Goal: Task Accomplishment & Management: Complete application form

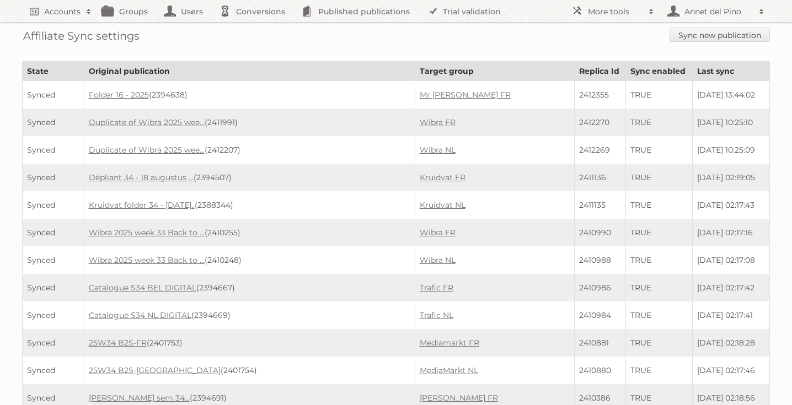
click at [716, 37] on link "Sync new publication" at bounding box center [719, 35] width 100 height 14
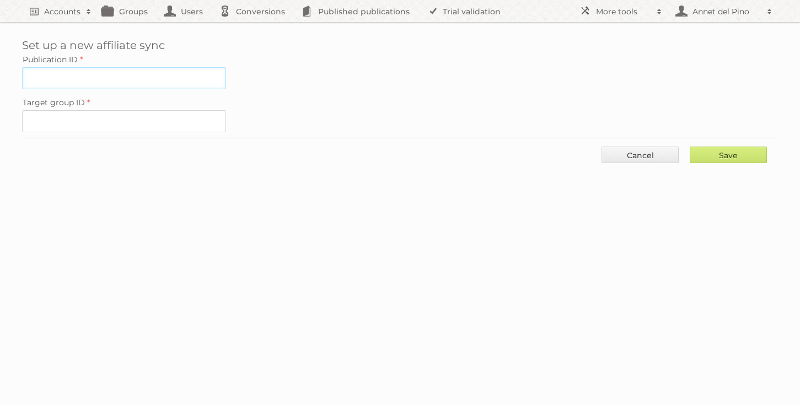
click at [140, 79] on input "Publication ID" at bounding box center [124, 78] width 204 height 22
paste input "2412205"
type input "2412205"
click at [132, 114] on input "Target group ID" at bounding box center [124, 121] width 204 height 22
paste input "60222"
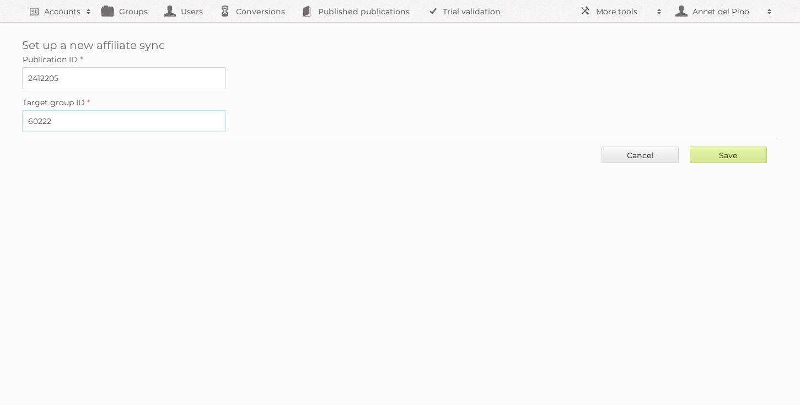
type input "60222"
click at [712, 154] on input "Save" at bounding box center [728, 155] width 77 height 17
type input "..."
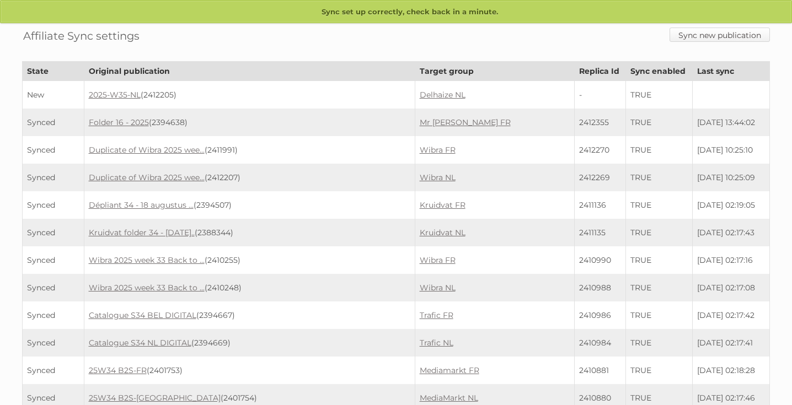
click at [693, 41] on link "Sync new publication" at bounding box center [719, 35] width 100 height 14
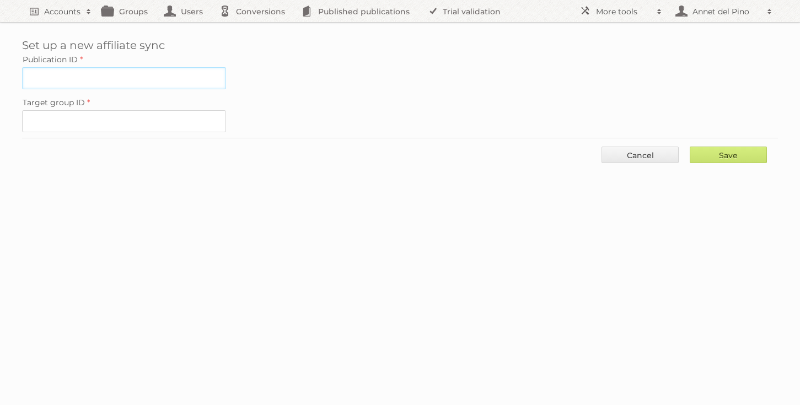
click at [98, 83] on input "Publication ID" at bounding box center [124, 78] width 204 height 22
paste input "2410396"
type input "2410396"
click at [144, 115] on input "Target group ID" at bounding box center [124, 121] width 204 height 22
paste input "60216"
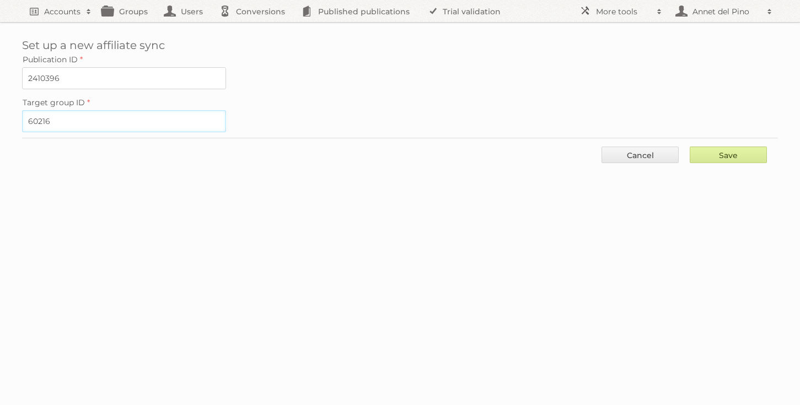
type input "60216"
click at [725, 159] on input "Save" at bounding box center [728, 155] width 77 height 17
type input "..."
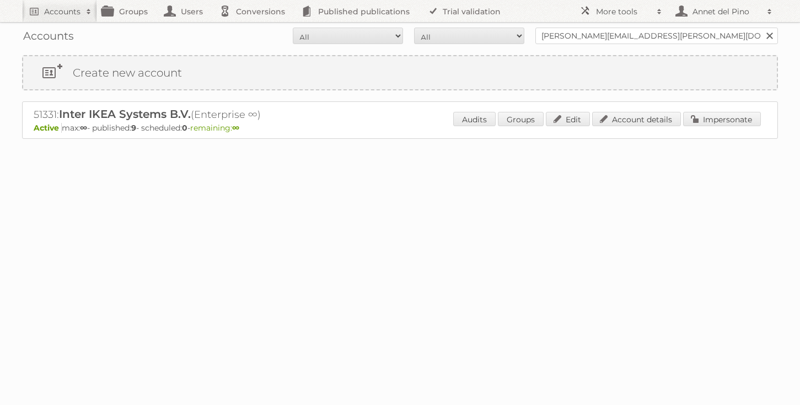
click at [576, 45] on div "Accounts All Active Expired Pending All Paid Trials Self service [PERSON_NAME][…" at bounding box center [400, 36] width 756 height 28
click at [576, 34] on input "[PERSON_NAME][EMAIL_ADDRESS][PERSON_NAME][DOMAIN_NAME]" at bounding box center [656, 36] width 243 height 17
type input "HUBO [GEOGRAPHIC_DATA]"
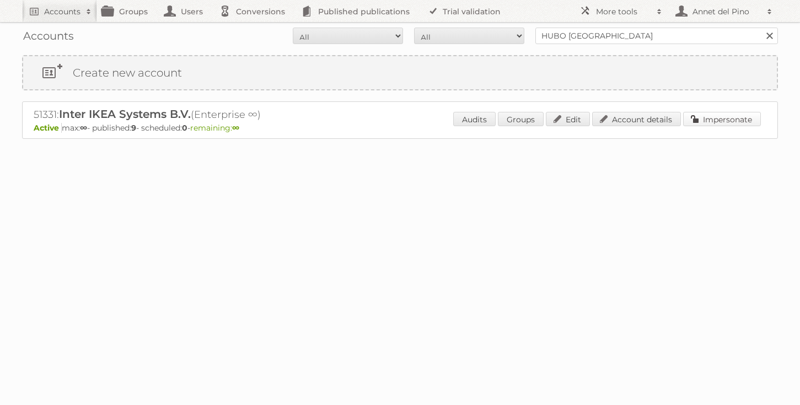
click at [697, 119] on link "Impersonate" at bounding box center [722, 119] width 78 height 14
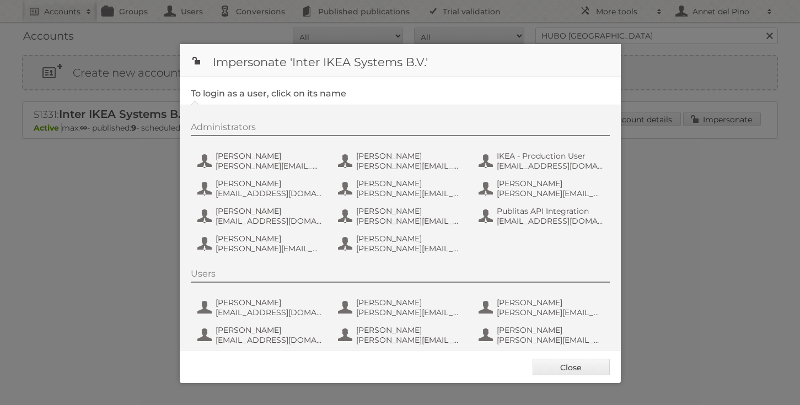
click at [635, 186] on div at bounding box center [400, 202] width 800 height 405
click at [574, 368] on link "Close" at bounding box center [571, 367] width 77 height 17
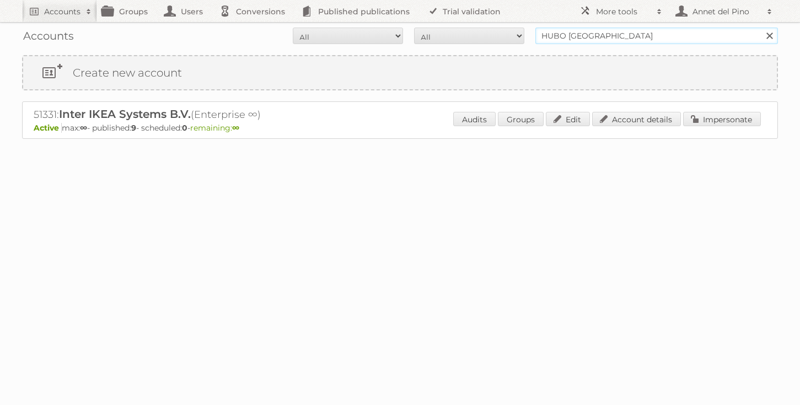
click at [647, 37] on input "HUBO [GEOGRAPHIC_DATA]" at bounding box center [656, 36] width 243 height 17
click at [761, 28] on input "Search" at bounding box center [769, 36] width 17 height 17
click at [639, 119] on link "Account details" at bounding box center [636, 119] width 89 height 14
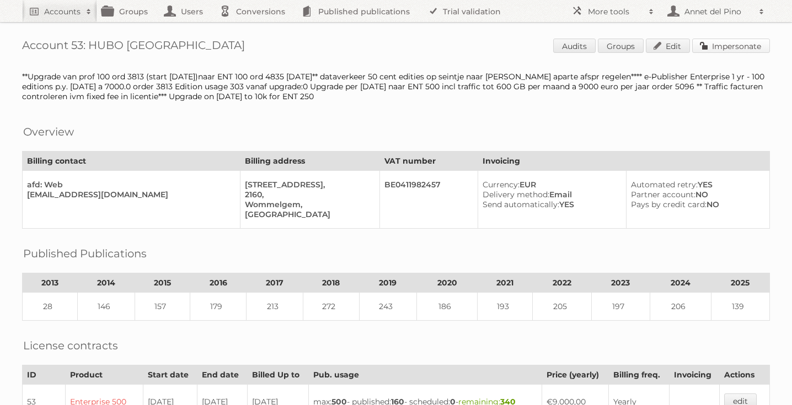
click at [718, 48] on link "Impersonate" at bounding box center [731, 46] width 78 height 14
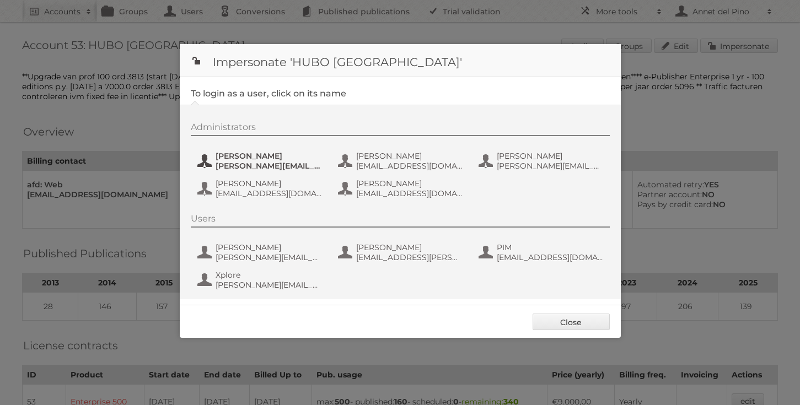
click at [300, 159] on span "Julie Van Betsbrugge" at bounding box center [269, 156] width 107 height 10
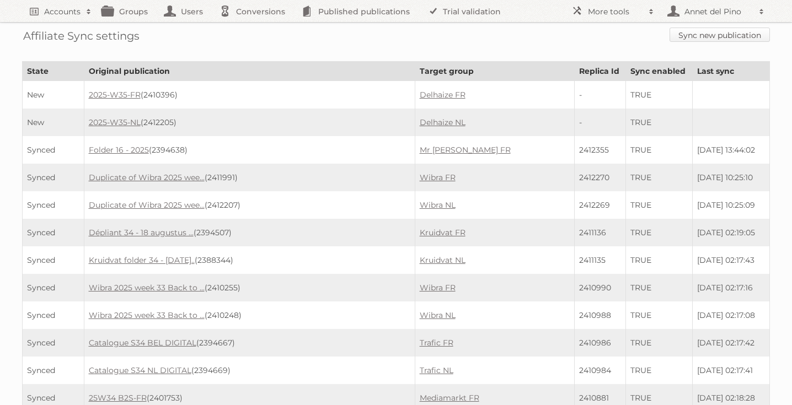
click at [703, 41] on link "Sync new publication" at bounding box center [719, 35] width 100 height 14
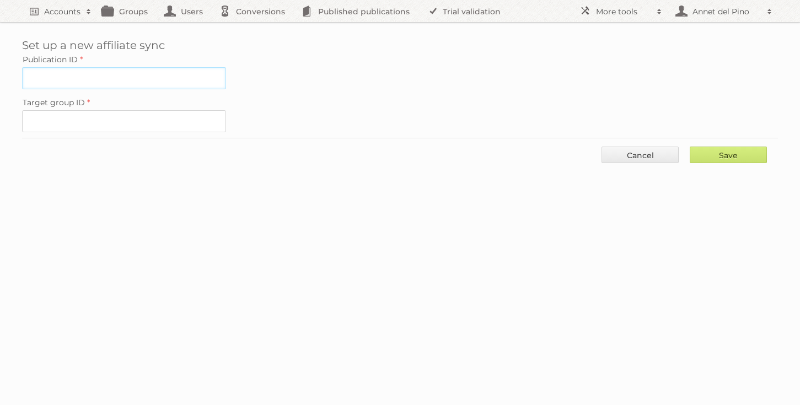
click at [128, 78] on input "Publication ID" at bounding box center [124, 78] width 204 height 22
paste input "2416851"
type input "2416851"
click at [95, 110] on input "Target group ID" at bounding box center [124, 121] width 204 height 22
paste input "36953"
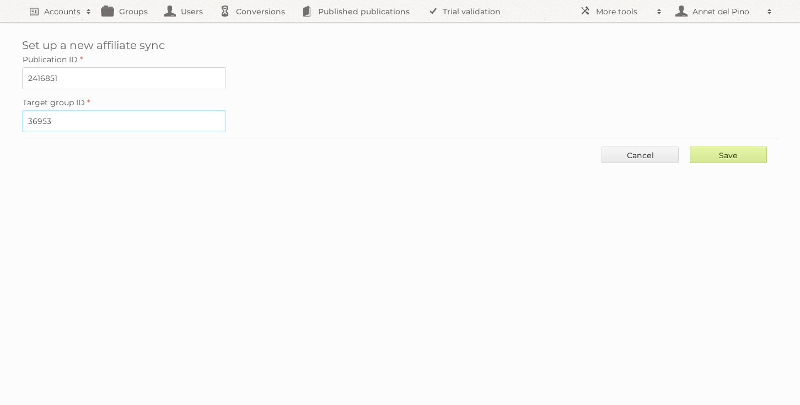
type input "36953"
click at [725, 152] on input "Save" at bounding box center [728, 155] width 77 height 17
type input "..."
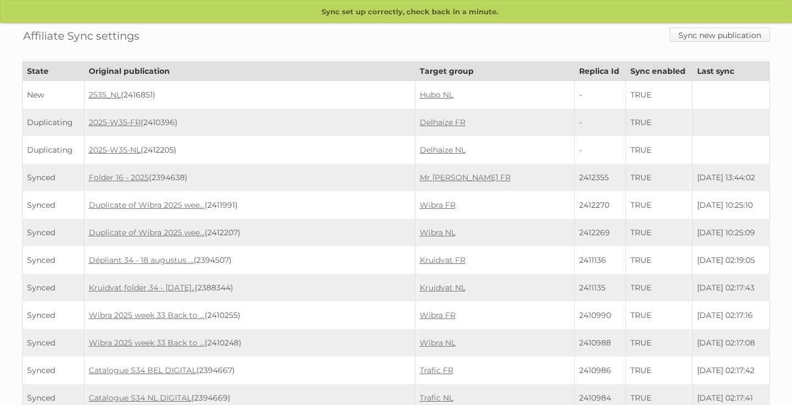
click at [703, 39] on link "Sync new publication" at bounding box center [719, 35] width 100 height 14
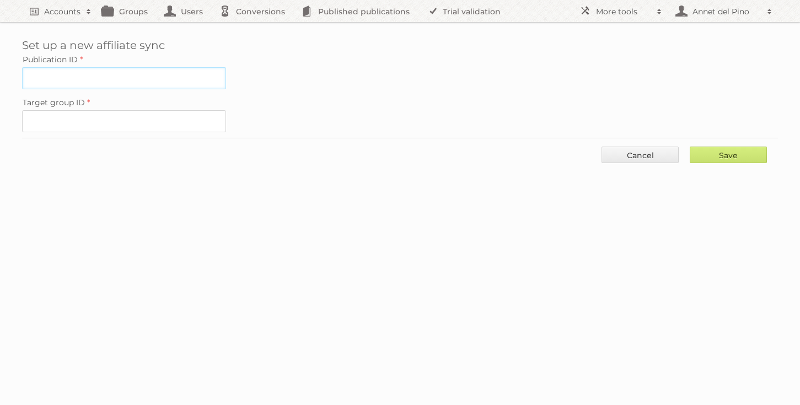
click at [167, 76] on input "Publication ID" at bounding box center [124, 78] width 204 height 22
paste input "2394973"
type input "2394973"
click at [136, 119] on input "Target group ID" at bounding box center [124, 121] width 204 height 22
paste input "34443"
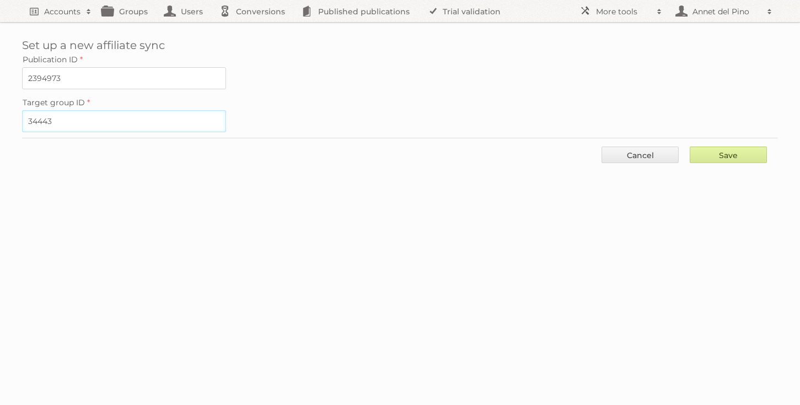
type input "34443"
click at [728, 159] on input "Save" at bounding box center [728, 155] width 77 height 17
type input "..."
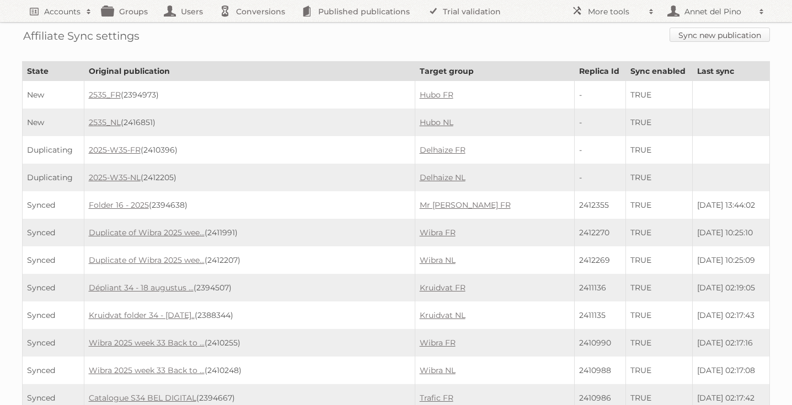
click at [695, 37] on link "Sync new publication" at bounding box center [719, 35] width 100 height 14
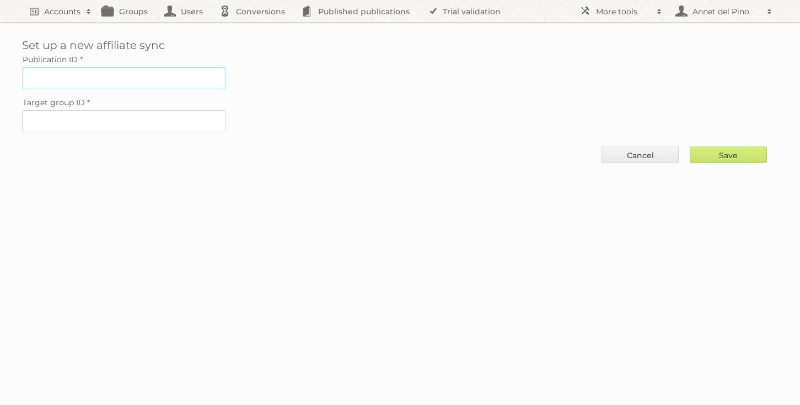
click at [90, 82] on input "Publication ID" at bounding box center [124, 78] width 204 height 22
paste input "2411979"
type input "2411979"
click at [132, 116] on input "Target group ID" at bounding box center [124, 121] width 204 height 22
paste input "61016"
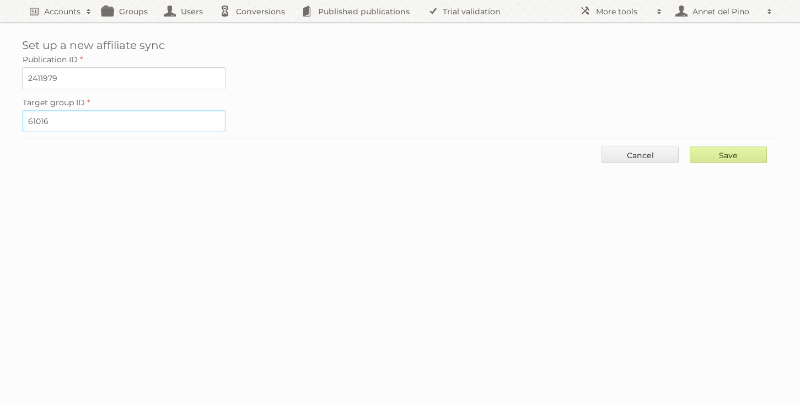
type input "61016"
click at [716, 154] on input "Save" at bounding box center [728, 155] width 77 height 17
type input "..."
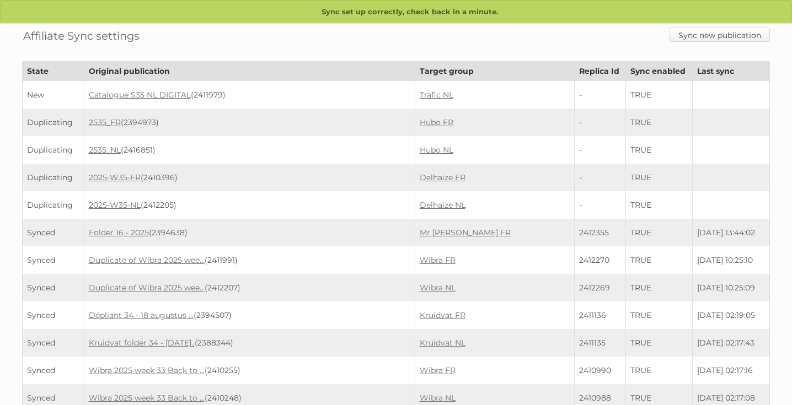
click at [723, 33] on link "Sync new publication" at bounding box center [719, 35] width 100 height 14
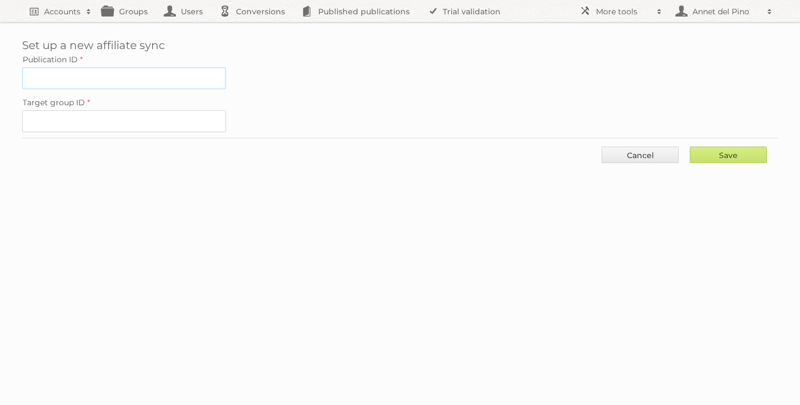
click at [169, 73] on input "Publication ID" at bounding box center [124, 78] width 204 height 22
paste input "2411977"
type input "2411977"
click at [133, 112] on input "Target group ID" at bounding box center [124, 121] width 204 height 22
paste input "61015"
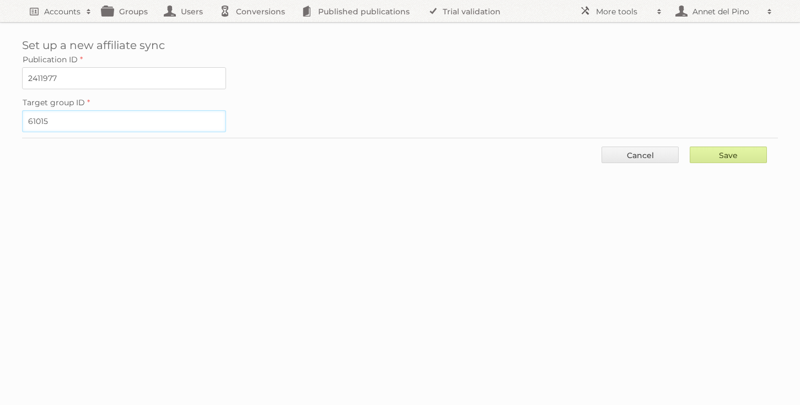
type input "61015"
click at [738, 148] on input "Save" at bounding box center [728, 155] width 77 height 17
type input "..."
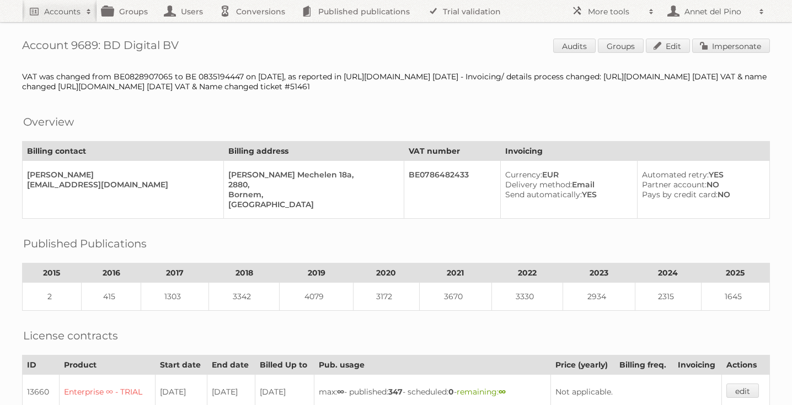
click at [719, 49] on link "Impersonate" at bounding box center [731, 46] width 78 height 14
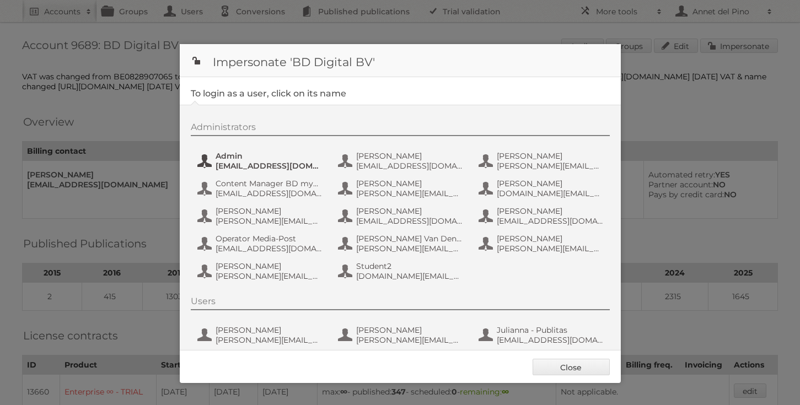
click at [235, 160] on span "Admin" at bounding box center [269, 156] width 107 height 10
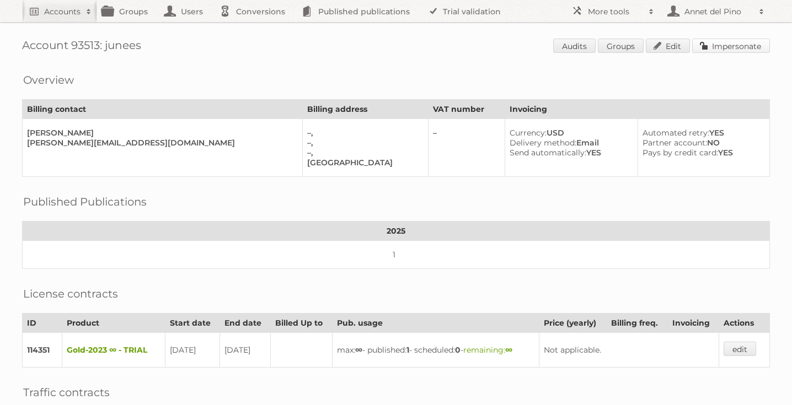
click at [741, 50] on link "Impersonate" at bounding box center [731, 46] width 78 height 14
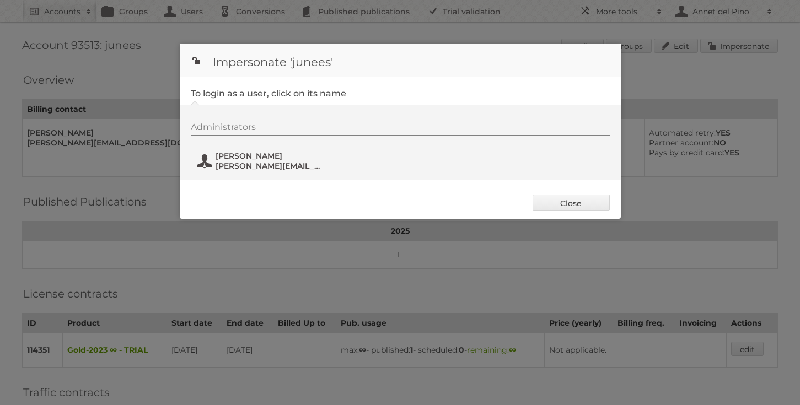
click at [221, 170] on span "[PERSON_NAME][EMAIL_ADDRESS][DOMAIN_NAME]" at bounding box center [269, 166] width 107 height 10
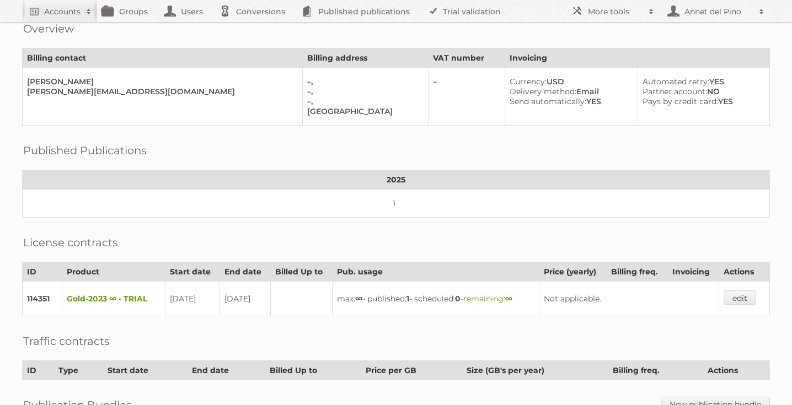
scroll to position [64, 0]
